Goal: Communication & Community: Ask a question

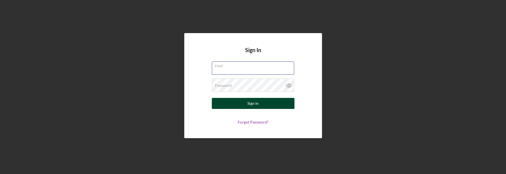
type input "[EMAIL_ADDRESS][DOMAIN_NAME]"
click at [263, 103] on button "Sign In" at bounding box center [253, 103] width 83 height 11
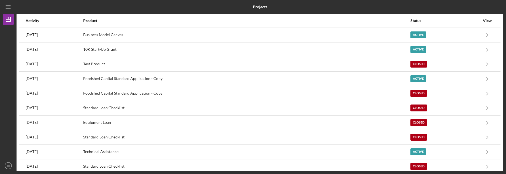
click at [133, 20] on div "Product" at bounding box center [246, 20] width 327 height 4
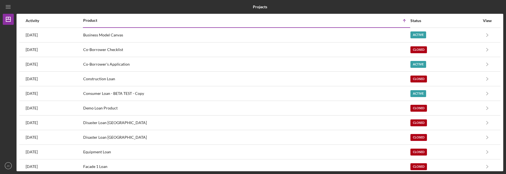
click at [133, 20] on div "Product" at bounding box center [164, 20] width 163 height 4
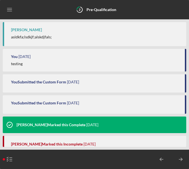
drag, startPoint x: 187, startPoint y: 164, endPoint x: 406, endPoint y: 221, distance: 225.4
click at [189, 169] on html "Icon/Menu 2 Pre-Qualification Checklist Standard Loan Checklist $22.0K J C You …" at bounding box center [94, 84] width 189 height 169
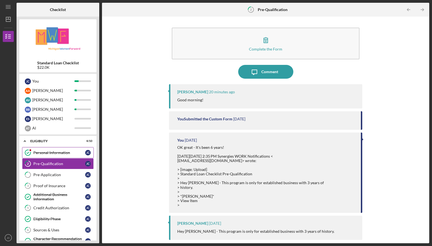
click at [59, 154] on div "Personal Information" at bounding box center [59, 152] width 52 height 4
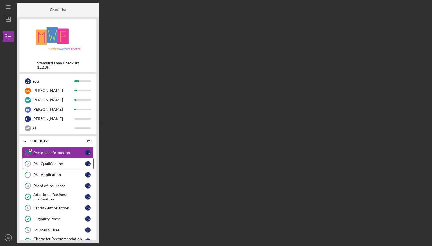
click at [55, 162] on div "Pre-Qualification" at bounding box center [59, 163] width 52 height 4
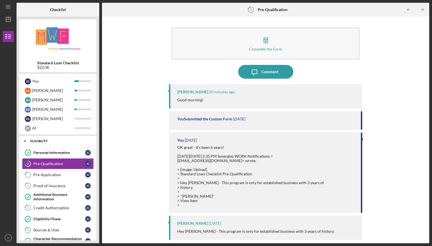
click at [37, 143] on div "Icon/Expander Eligiblity 4 / 10" at bounding box center [57, 140] width 77 height 11
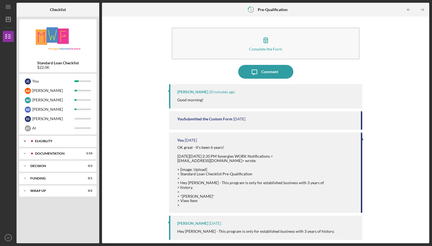
click at [47, 138] on div "Icon/Expander Eligiblity 4 / 10" at bounding box center [57, 140] width 77 height 11
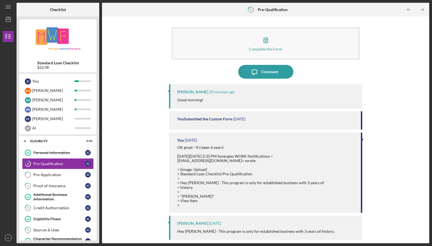
scroll to position [433, 0]
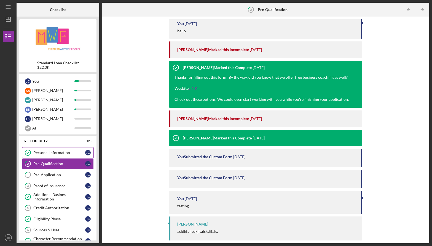
click at [59, 154] on div "Personal Information" at bounding box center [59, 152] width 52 height 4
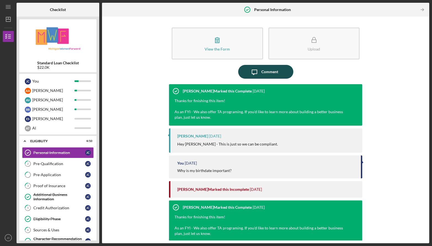
click at [280, 72] on button "Icon/Message Comment" at bounding box center [265, 72] width 55 height 14
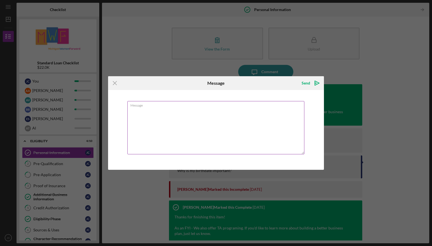
click at [212, 117] on textarea "Message" at bounding box center [215, 127] width 177 height 53
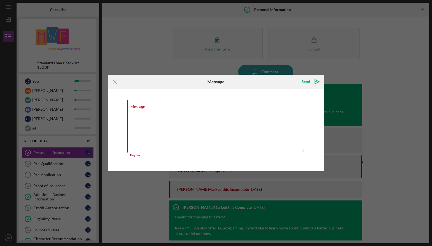
click at [48, 162] on div "Icon/Menu Close Message Send Icon/icon-invite-send Message Required Cancel Send…" at bounding box center [216, 123] width 432 height 246
click at [50, 163] on div "Icon/Menu Close Message Send Icon/icon-invite-send Message Required Cancel Send…" at bounding box center [216, 123] width 432 height 246
click at [116, 79] on icon "Icon/Menu Close" at bounding box center [115, 82] width 14 height 14
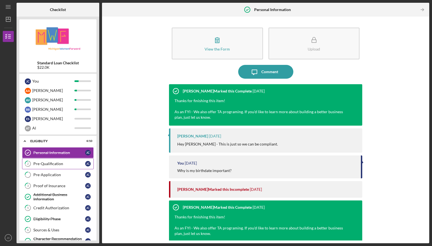
click at [58, 166] on link "2 Pre-Qualification [PERSON_NAME]" at bounding box center [58, 163] width 72 height 11
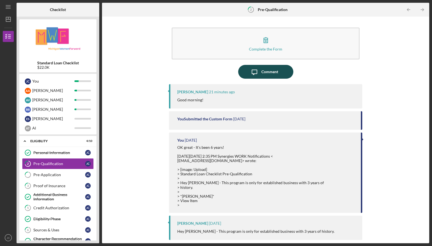
click at [259, 73] on icon "Icon/Message" at bounding box center [255, 72] width 14 height 14
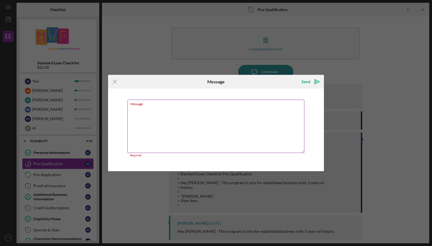
click at [189, 110] on textarea "Message" at bounding box center [215, 126] width 177 height 53
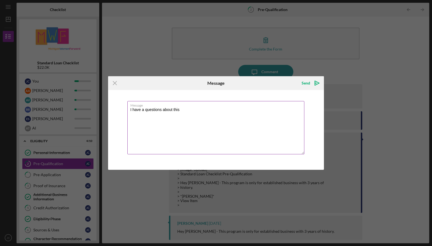
click at [193, 112] on textarea "I have a questions about this" at bounding box center [215, 127] width 177 height 53
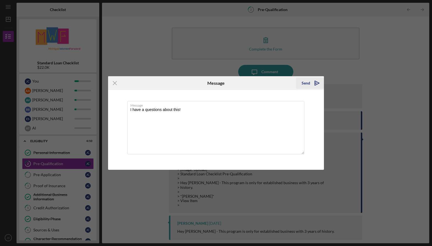
type textarea "I have a questions about this!"
click at [310, 82] on icon "Icon/icon-invite-send" at bounding box center [317, 83] width 14 height 14
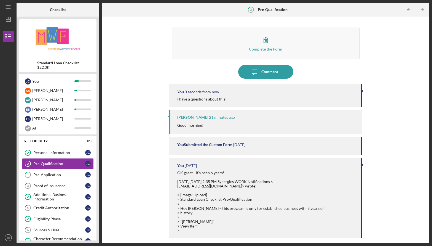
scroll to position [37, 0]
